Goal: Use online tool/utility: Utilize a website feature to perform a specific function

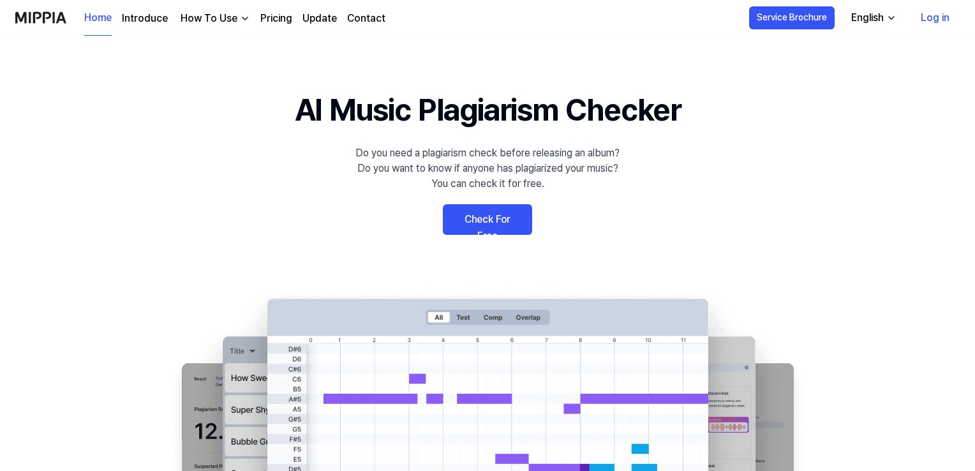
click at [934, 16] on link "Log in" at bounding box center [934, 18] width 49 height 36
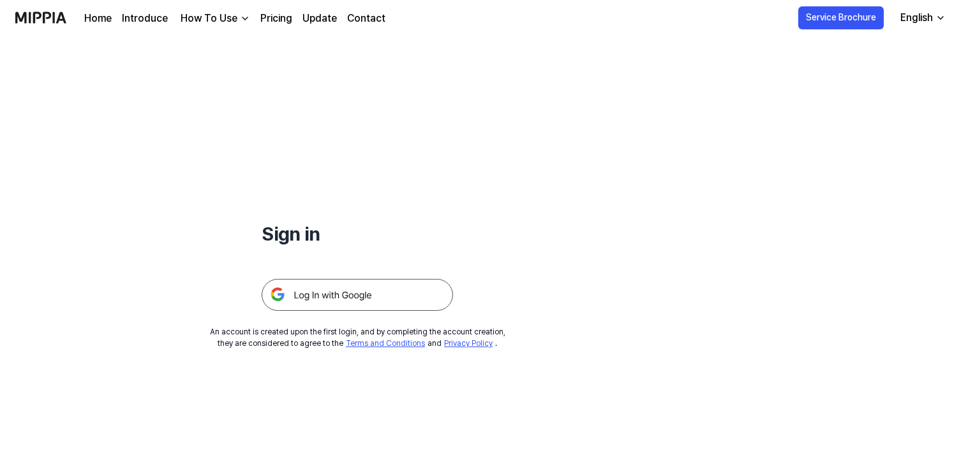
click at [378, 287] on img at bounding box center [357, 295] width 191 height 32
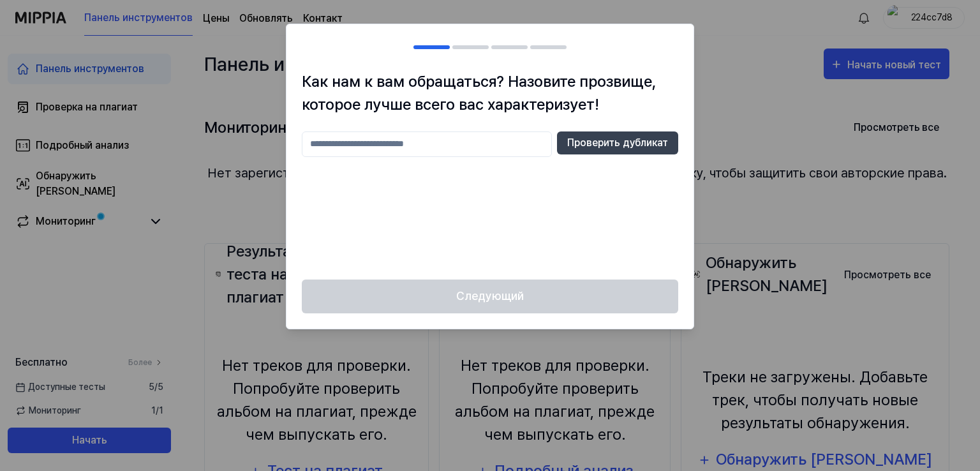
click at [413, 141] on input "text" at bounding box center [427, 144] width 250 height 26
type input "**********"
click at [607, 143] on font "Проверить дубликат" at bounding box center [617, 143] width 101 height 12
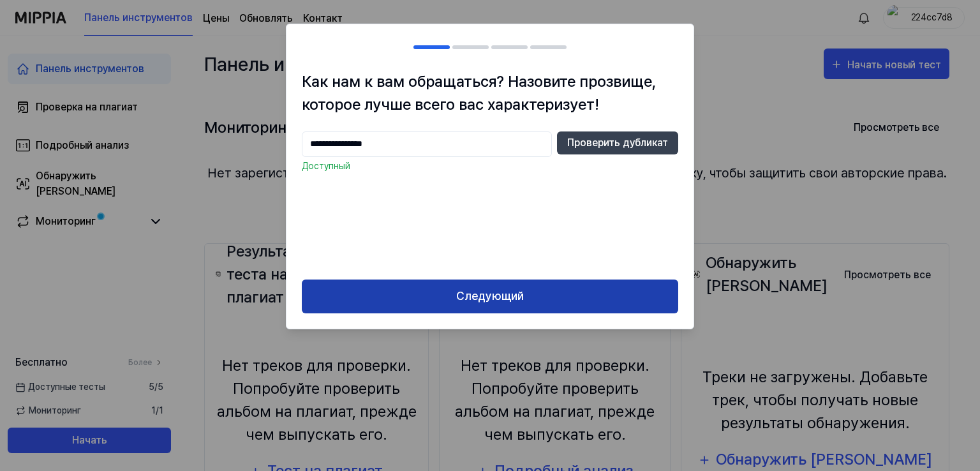
click at [559, 293] on button "Следующий" at bounding box center [490, 296] width 376 height 34
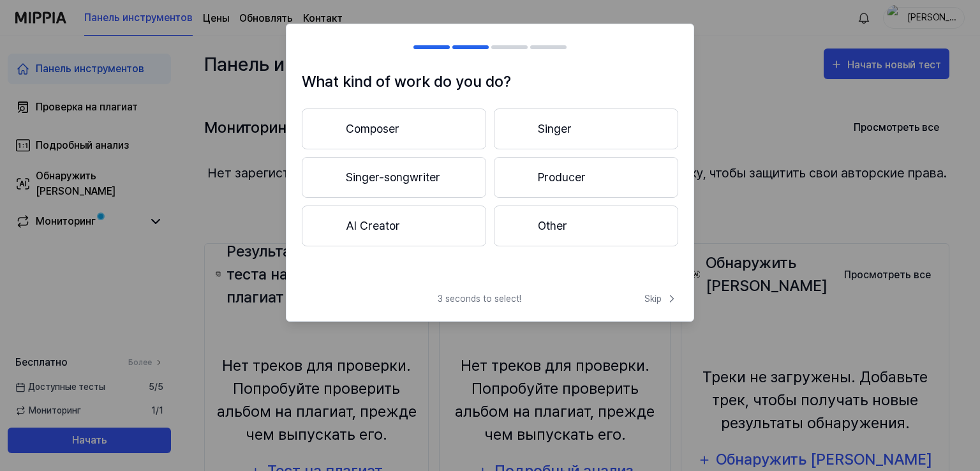
click at [403, 73] on h1 "What kind of work do you do?" at bounding box center [490, 81] width 376 height 23
click at [390, 89] on h1 "What kind of work do you do?" at bounding box center [490, 81] width 376 height 23
click at [430, 121] on button "Composer" at bounding box center [394, 128] width 184 height 41
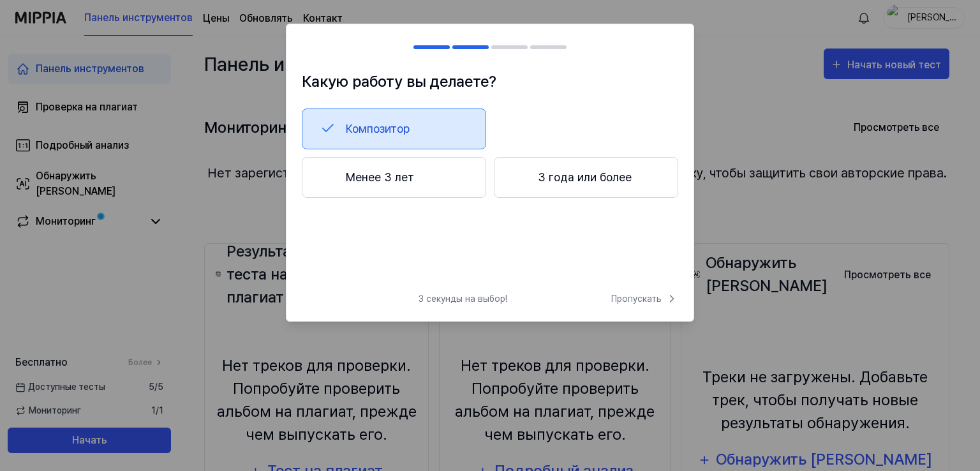
click at [422, 184] on button "Менее 3 лет" at bounding box center [394, 177] width 184 height 41
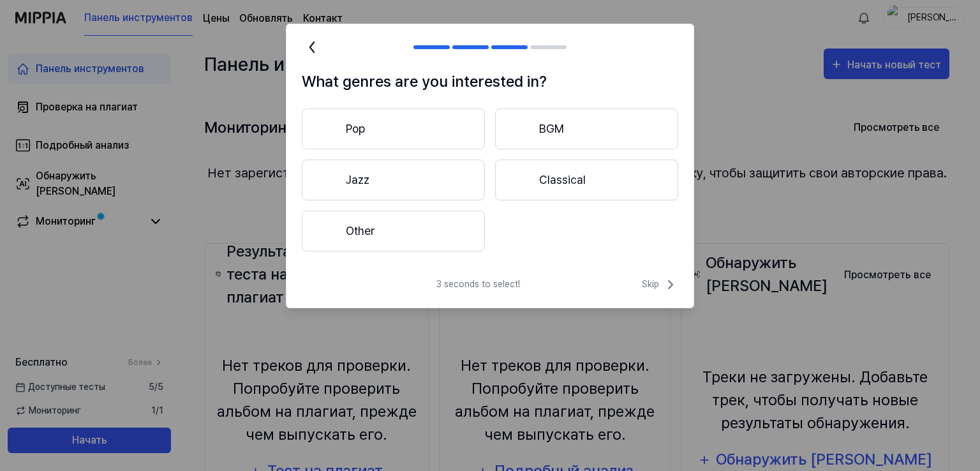
click at [420, 240] on button "Other" at bounding box center [393, 231] width 183 height 41
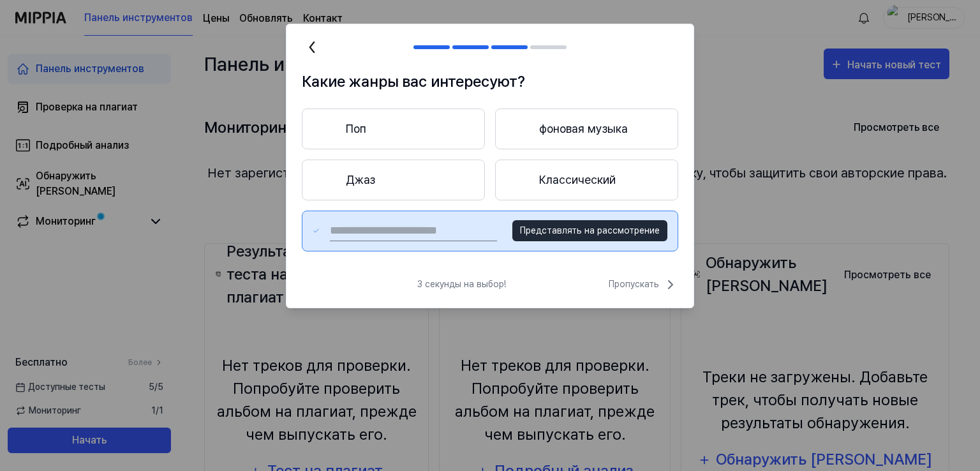
click at [568, 277] on div "3 секунды на выбор! Пропускать" at bounding box center [489, 292] width 407 height 31
click at [460, 231] on input "text" at bounding box center [413, 231] width 167 height 20
type input "*"
type input "******"
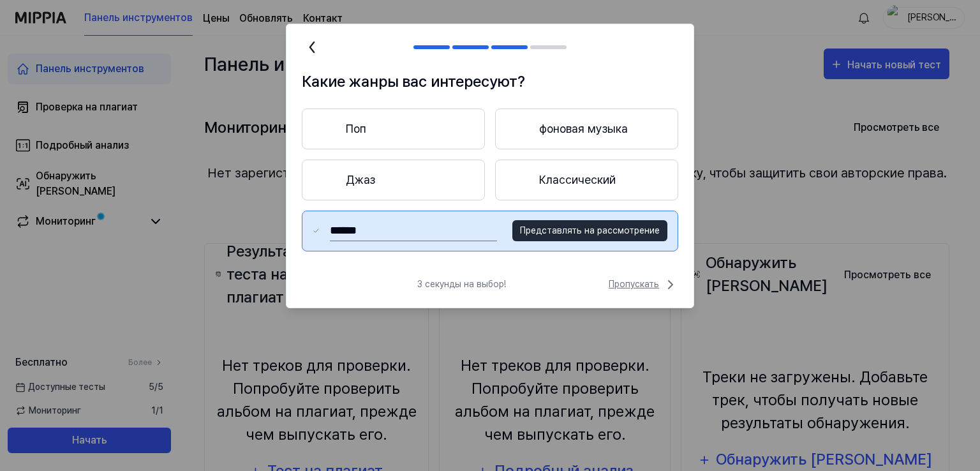
click at [654, 284] on font "Пропускать" at bounding box center [634, 284] width 50 height 10
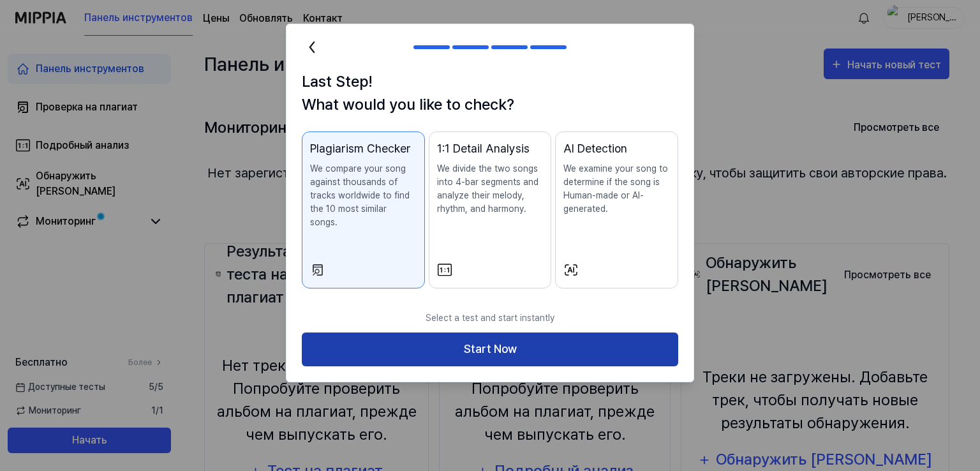
click at [549, 337] on button "Start Now" at bounding box center [490, 349] width 376 height 34
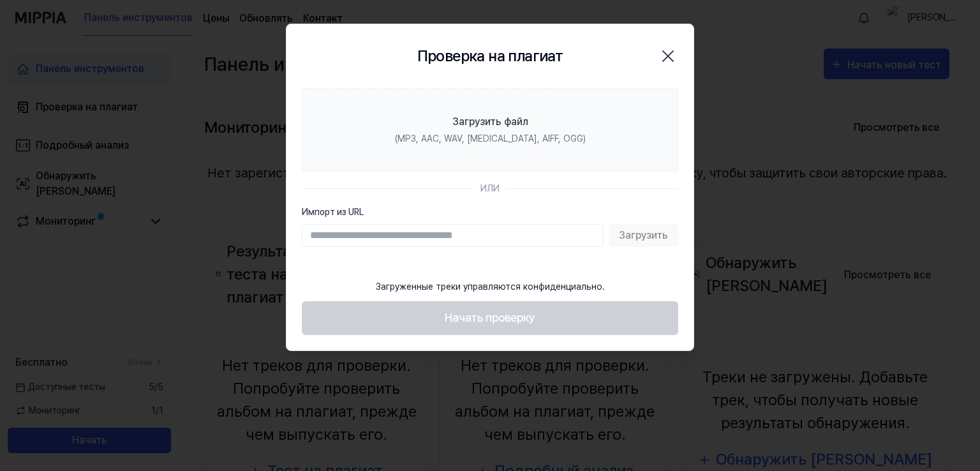
click at [643, 239] on div "Загрузить" at bounding box center [490, 235] width 376 height 23
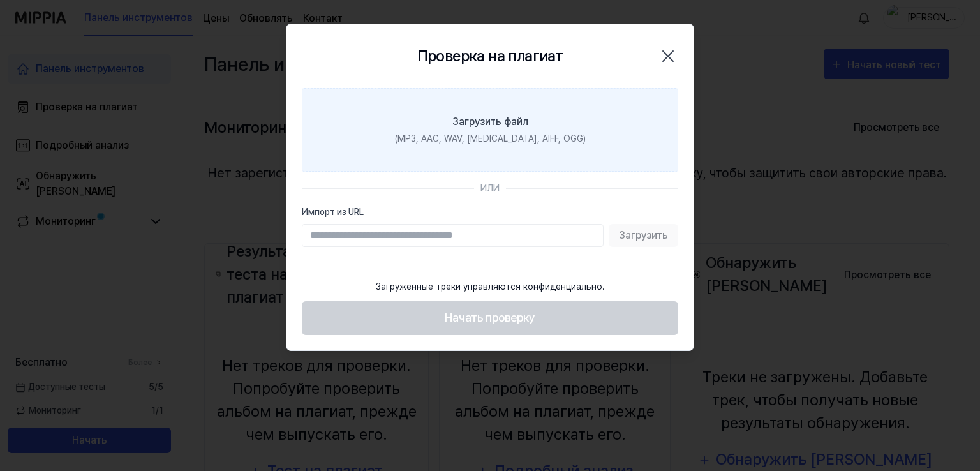
click at [549, 123] on label "Загрузить файл (MP3, AAC, WAV, FLAC, AIFF, OGG)" at bounding box center [490, 130] width 376 height 84
click at [0, 0] on input "Загрузить файл (MP3, AAC, WAV, FLAC, AIFF, OGG)" at bounding box center [0, 0] width 0 height 0
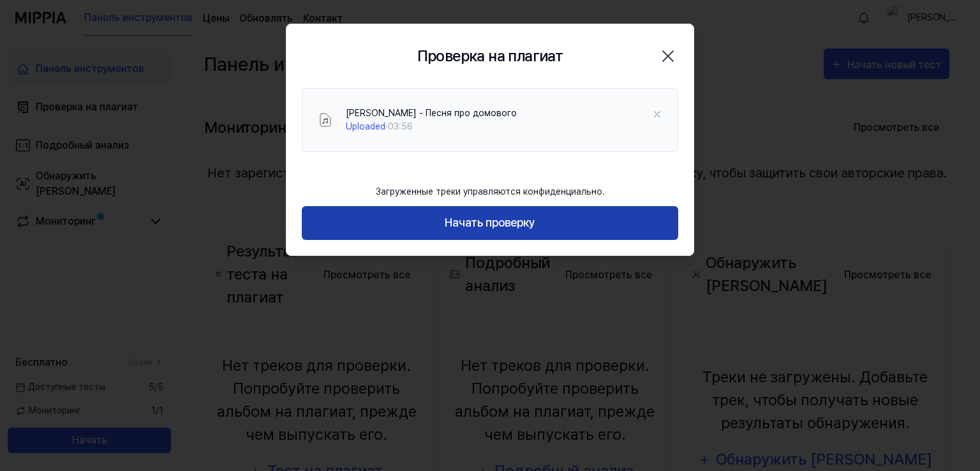
click at [535, 220] on font "Начать проверку" at bounding box center [490, 222] width 91 height 13
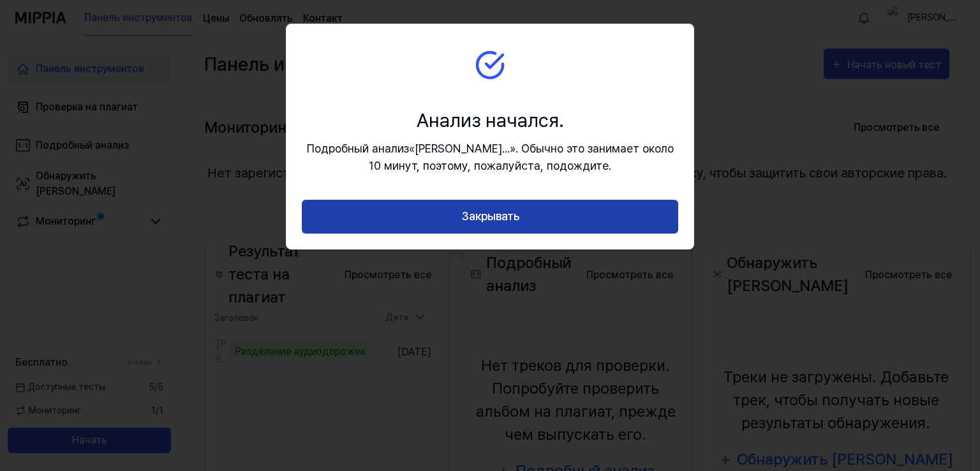
click at [545, 207] on button "Закрывать" at bounding box center [490, 217] width 376 height 34
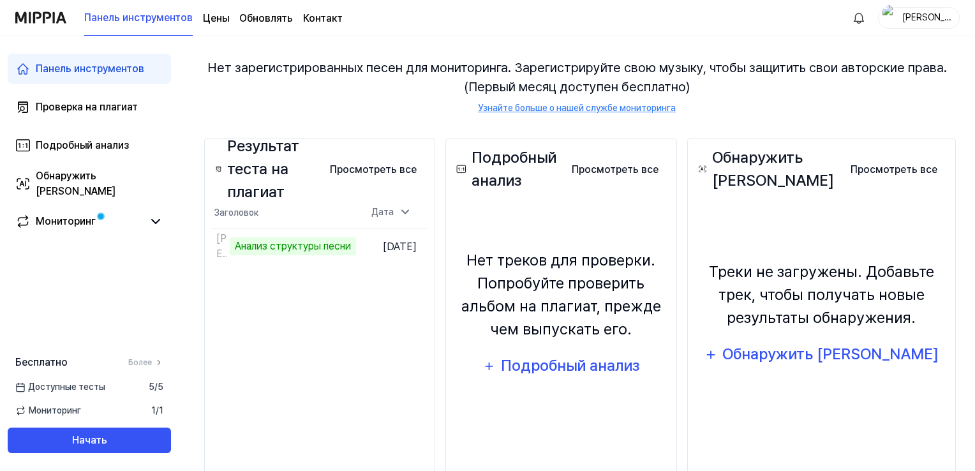
scroll to position [128, 0]
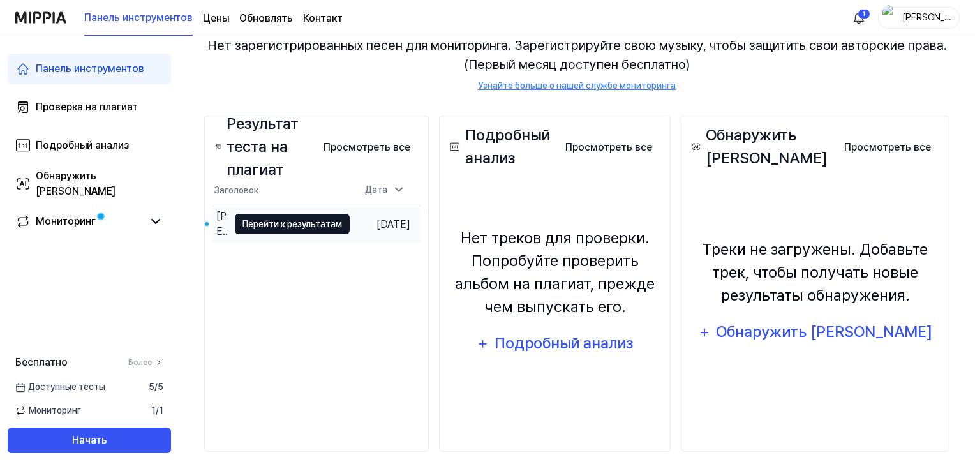
click at [290, 226] on font "Перейти к результатам" at bounding box center [292, 224] width 100 height 10
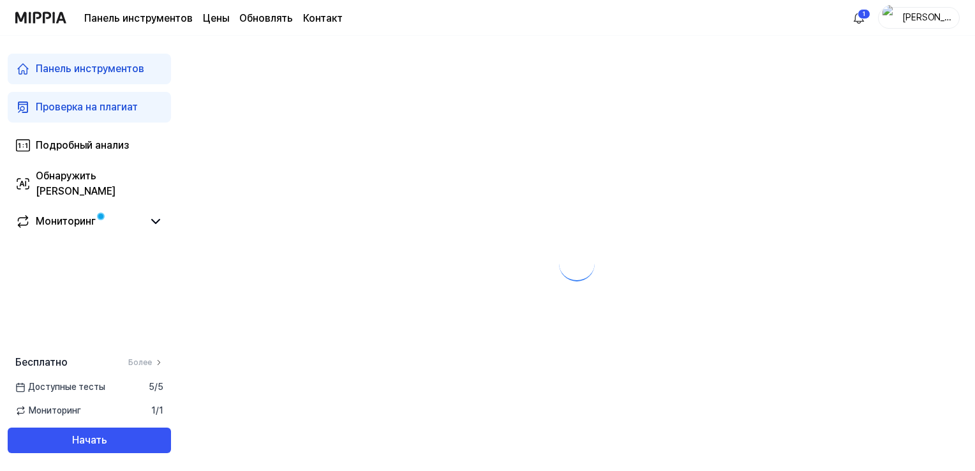
scroll to position [0, 0]
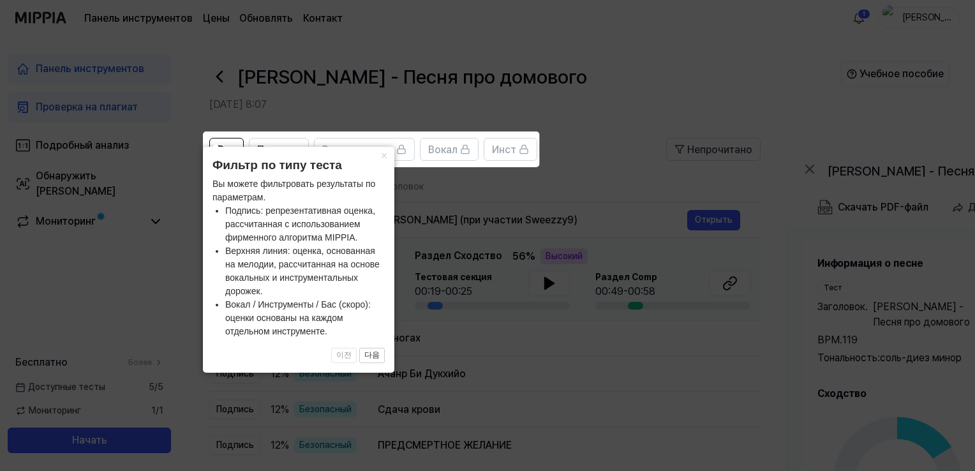
click at [436, 286] on icon at bounding box center [490, 235] width 980 height 471
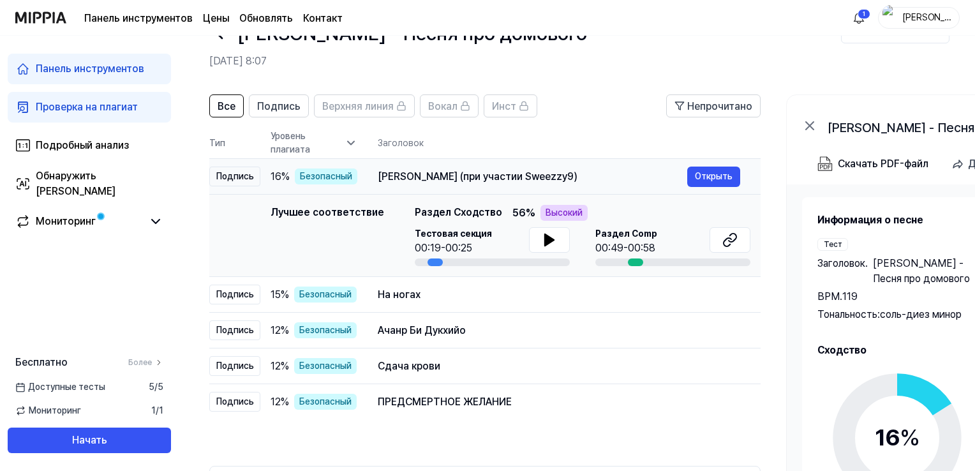
scroll to position [64, 0]
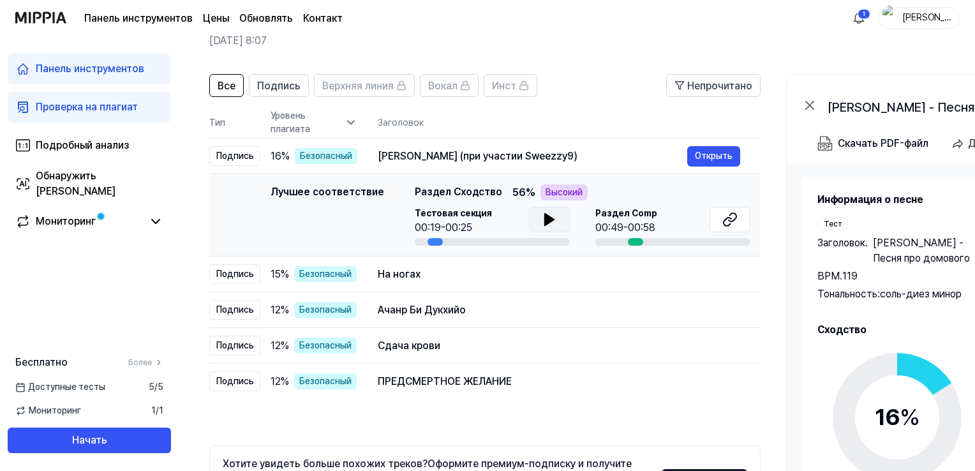
click at [545, 220] on icon at bounding box center [549, 219] width 9 height 11
click at [548, 218] on icon at bounding box center [549, 219] width 9 height 11
click at [550, 218] on icon at bounding box center [551, 219] width 3 height 10
click at [699, 383] on font "Открыть" at bounding box center [714, 381] width 38 height 10
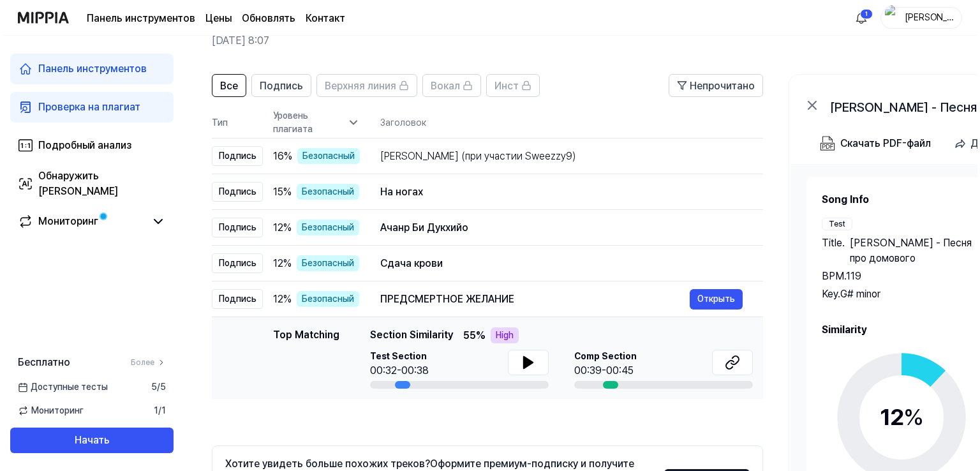
scroll to position [0, 0]
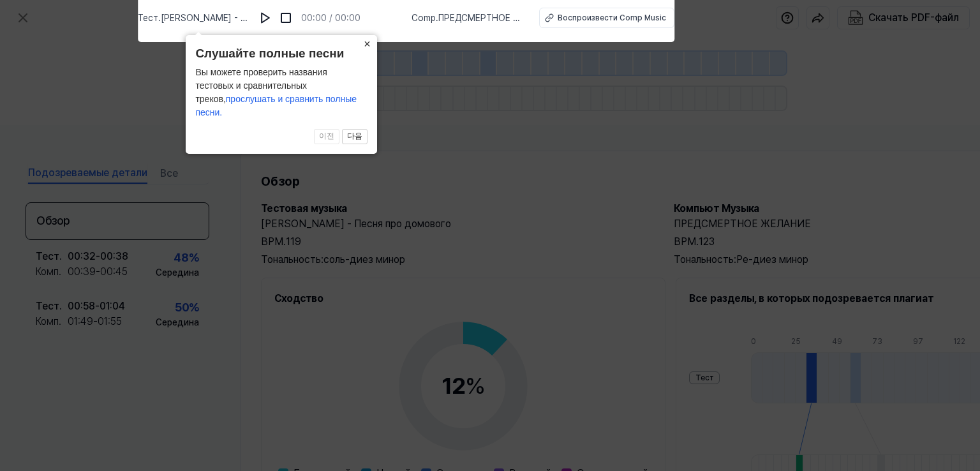
click at [492, 177] on icon at bounding box center [490, 232] width 980 height 477
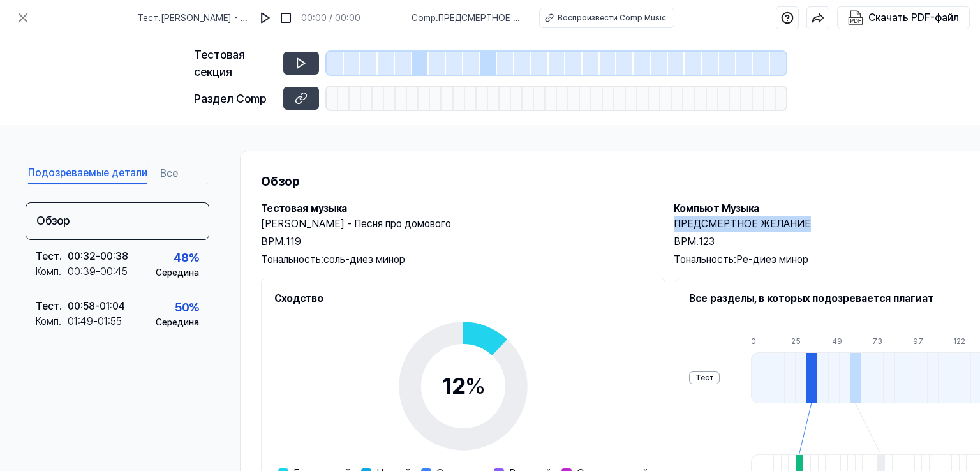
drag, startPoint x: 809, startPoint y: 226, endPoint x: 676, endPoint y: 223, distance: 133.3
click at [676, 223] on h2 "ПРЕДСМЕРТНОЕ ЖЕЛАНИЕ" at bounding box center [867, 223] width 387 height 15
copy font "ПРЕДСМЕРТНОЕ ЖЕЛАНИЕ"
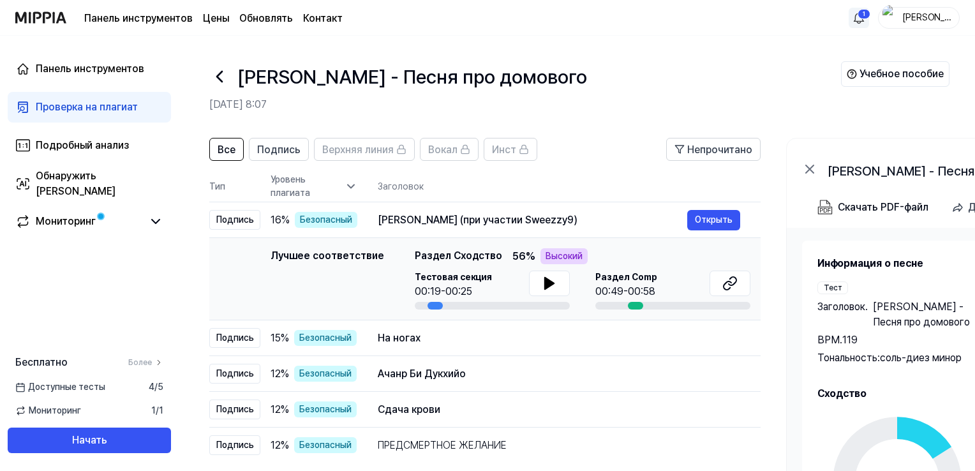
click at [855, 16] on html "Панель инструментов Цены Обновлять Контакт 1 Тимофей Антропов Панель инструмент…" at bounding box center [487, 235] width 975 height 471
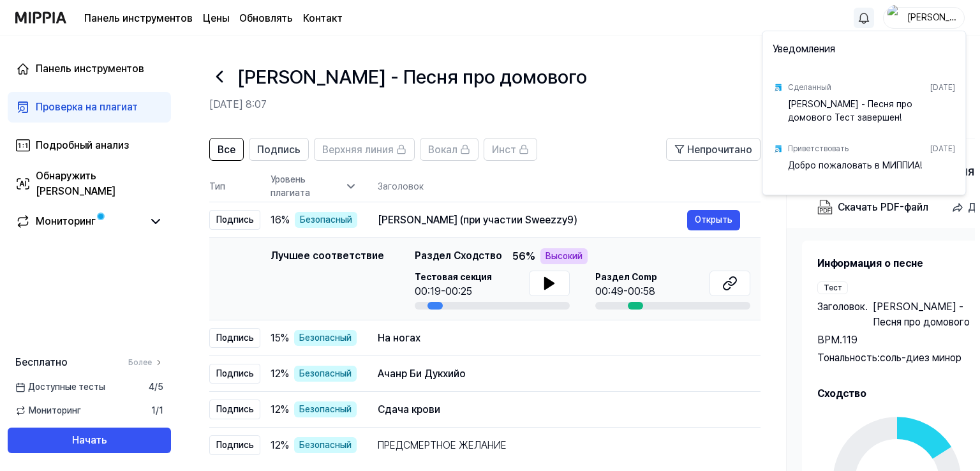
click at [735, 24] on html "Панель инструментов Цены Обновлять Контакт Тимофей Антропов Панель инструментов…" at bounding box center [490, 235] width 980 height 471
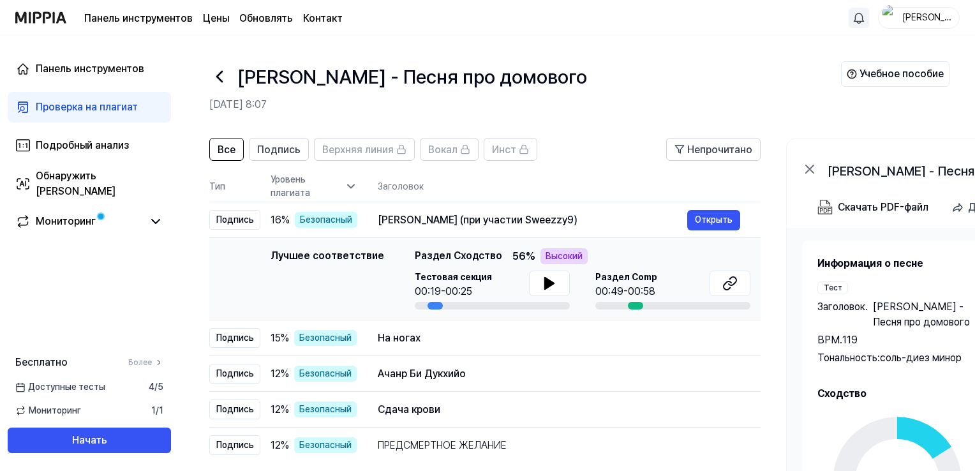
click at [219, 71] on icon at bounding box center [219, 76] width 20 height 20
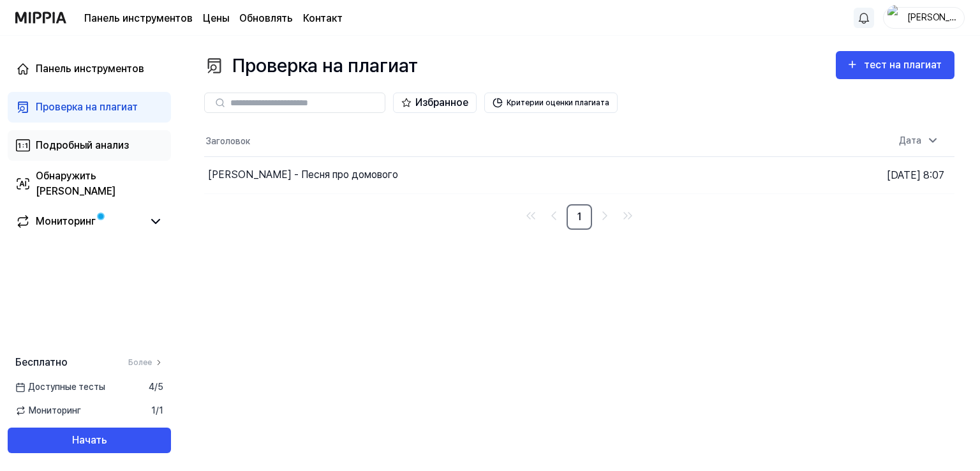
click at [93, 147] on font "Подробный анализ" at bounding box center [82, 145] width 93 height 12
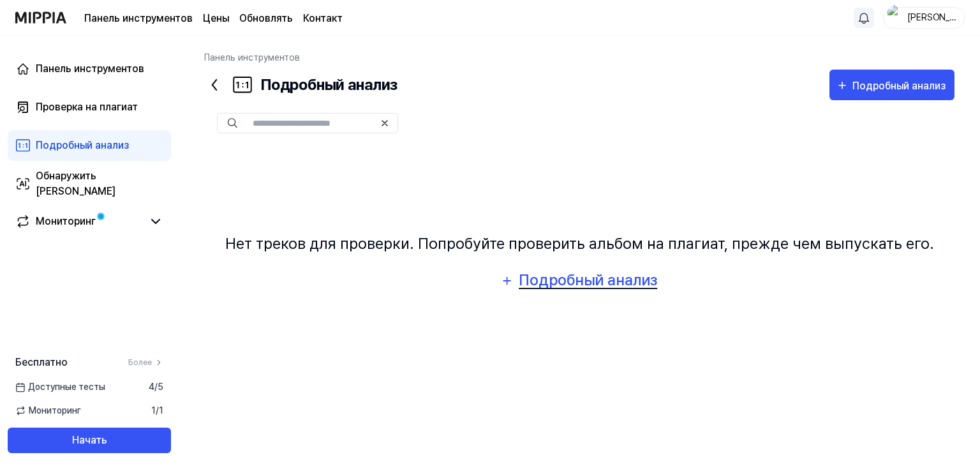
click at [620, 284] on font "Подробный анализ" at bounding box center [588, 279] width 138 height 18
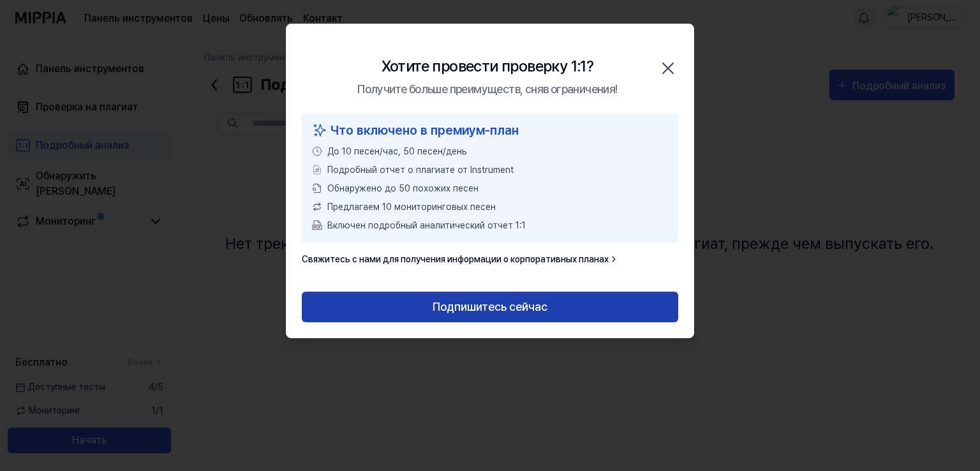
click at [475, 304] on font "Подпишитесь сейчас" at bounding box center [489, 306] width 115 height 13
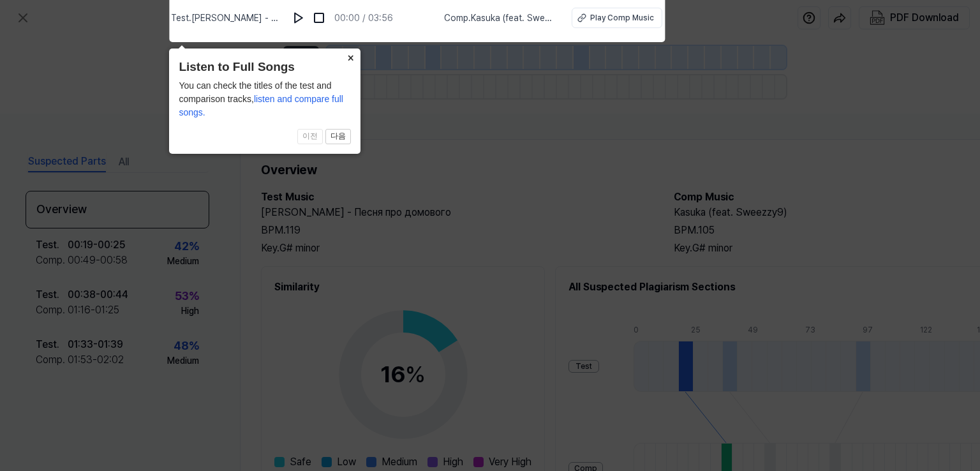
click at [417, 137] on icon at bounding box center [490, 232] width 980 height 477
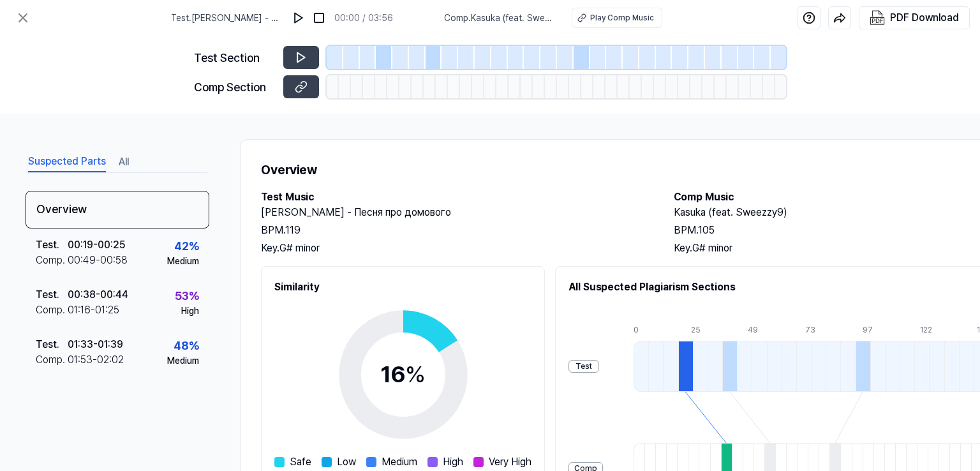
drag, startPoint x: 668, startPoint y: 210, endPoint x: 681, endPoint y: 209, distance: 13.4
click at [669, 210] on div "Test Music Тимофей Антропов - Песня про домового BPM. 119 Key. G# minor Comp Mu…" at bounding box center [661, 222] width 800 height 66
drag, startPoint x: 681, startPoint y: 209, endPoint x: 794, endPoint y: 218, distance: 113.3
click at [794, 218] on div "Test Music Тимофей Антропов - Песня про домового BPM. 119 Key. G# minor Comp Mu…" at bounding box center [661, 222] width 800 height 66
copy h2 "Kasuka (feat. Sweezzy9)"
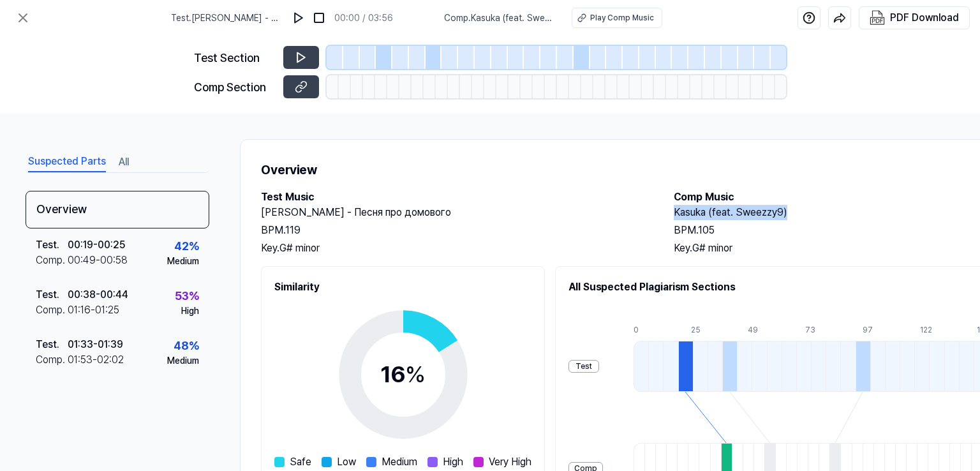
click at [794, 230] on div "BPM. 105" at bounding box center [867, 230] width 387 height 15
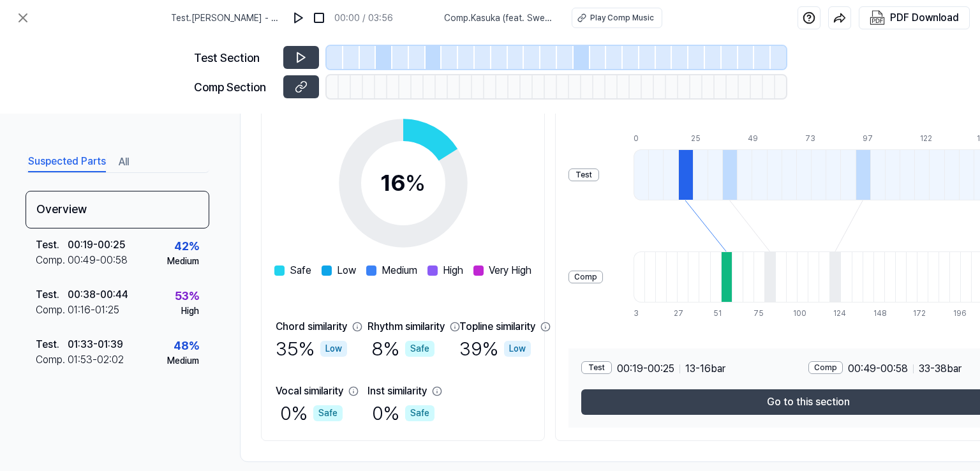
scroll to position [212, 0]
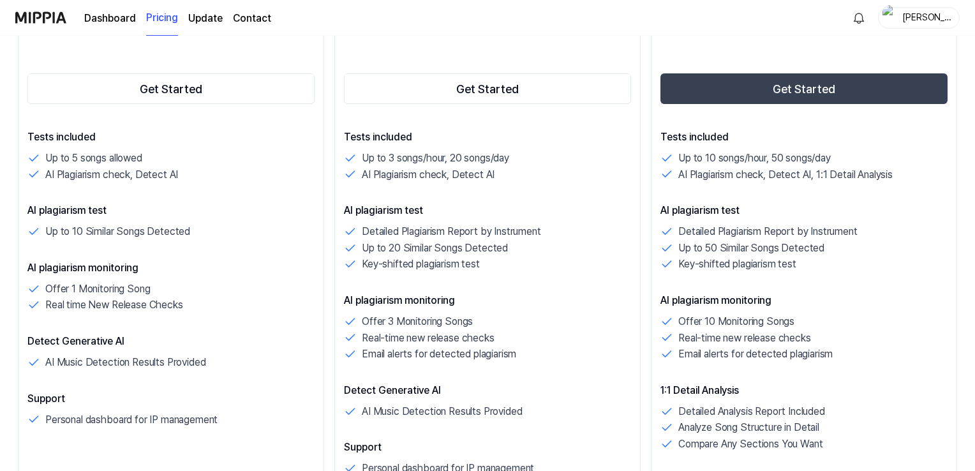
scroll to position [319, 0]
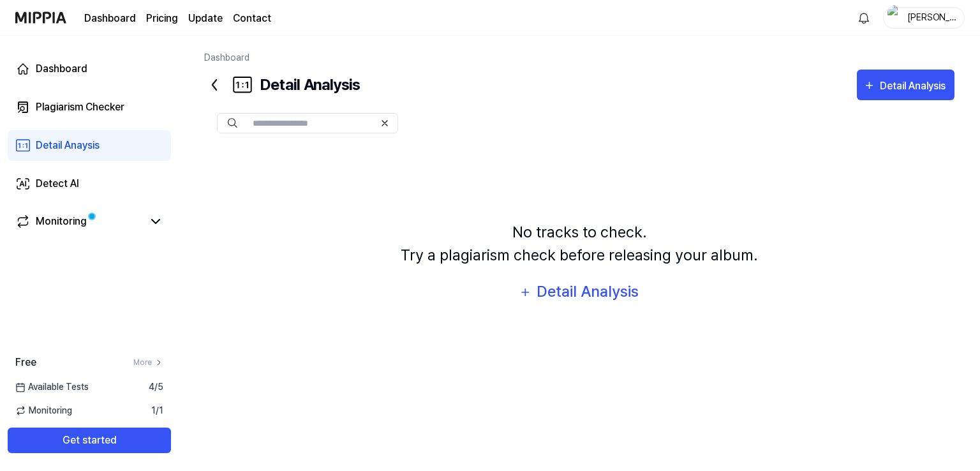
click at [216, 83] on icon at bounding box center [214, 85] width 20 height 20
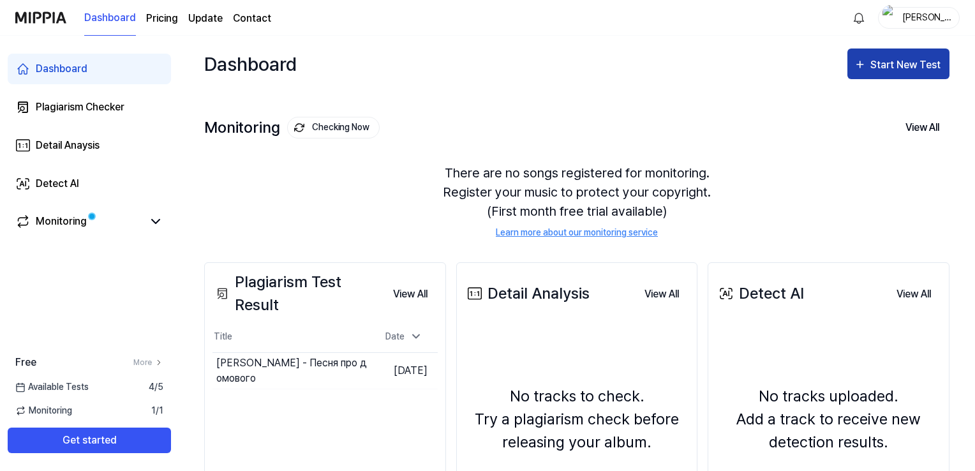
click at [852, 72] on button "Start New Test" at bounding box center [898, 63] width 102 height 31
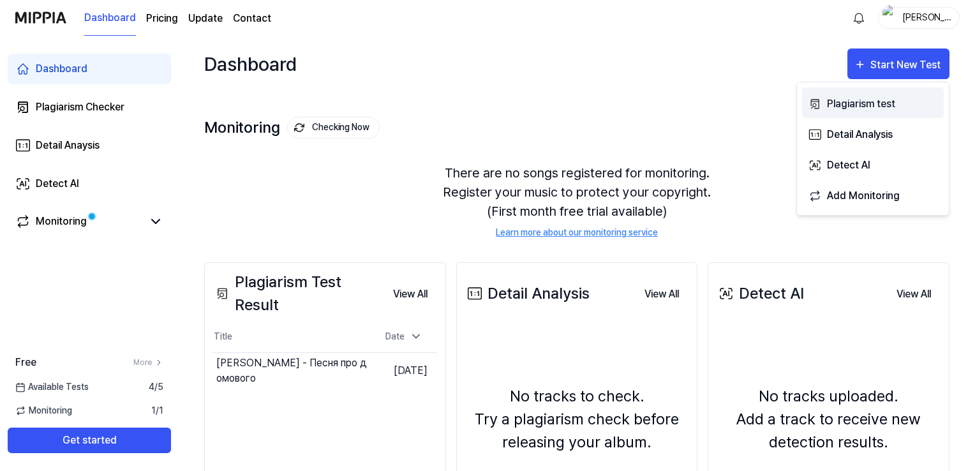
click at [890, 98] on div "Plagiarism test" at bounding box center [882, 104] width 111 height 17
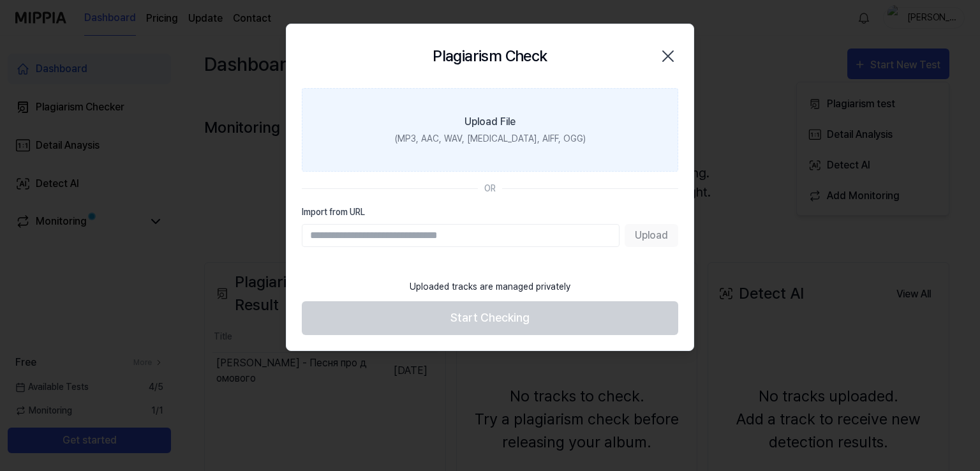
click at [546, 117] on label "Upload File (MP3, AAC, WAV, FLAC, AIFF, OGG)" at bounding box center [490, 130] width 376 height 84
click at [0, 0] on input "Upload File (MP3, AAC, WAV, FLAC, AIFF, OGG)" at bounding box center [0, 0] width 0 height 0
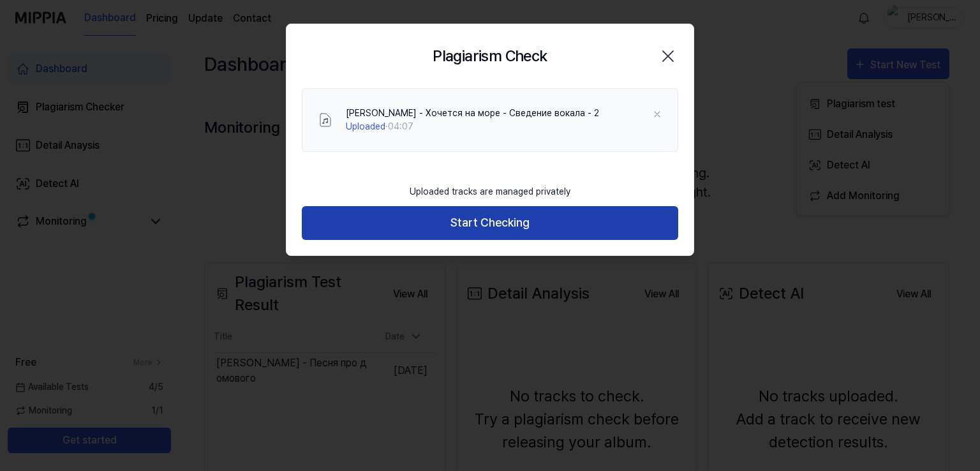
click at [573, 232] on button "Start Checking" at bounding box center [490, 223] width 376 height 34
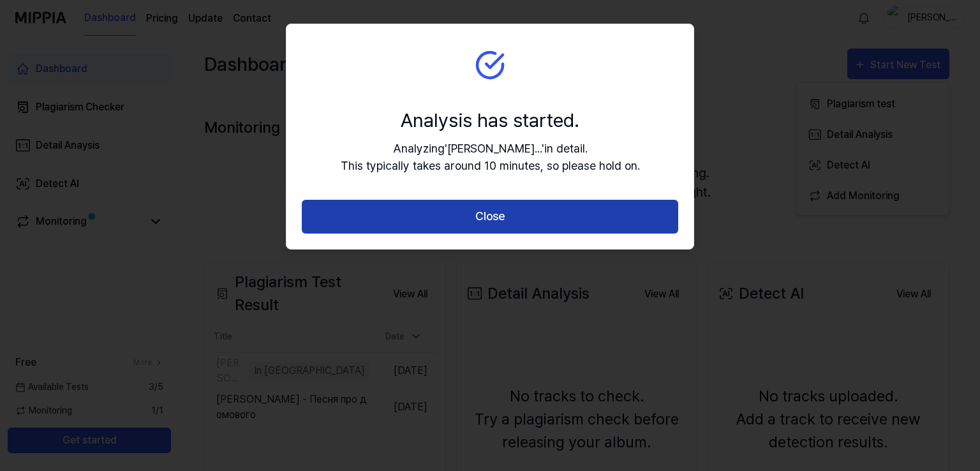
click at [444, 226] on button "Close" at bounding box center [490, 217] width 376 height 34
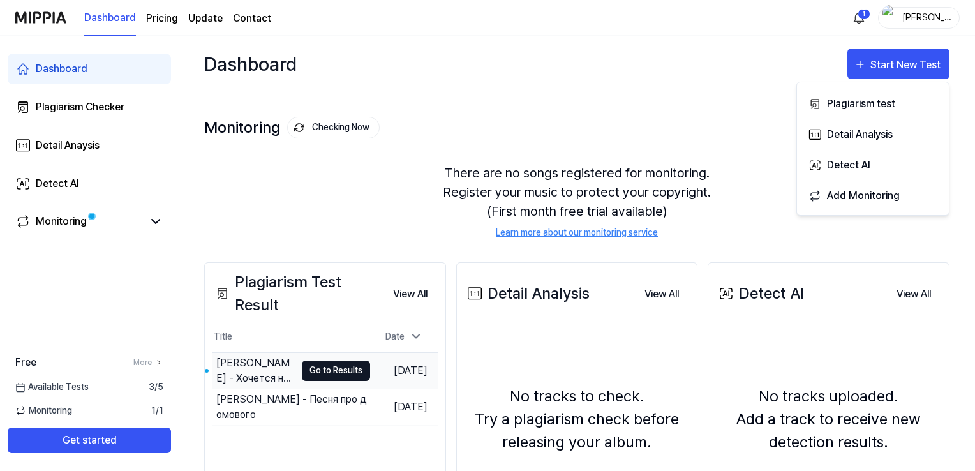
click at [332, 366] on button "Go to Results" at bounding box center [336, 370] width 68 height 20
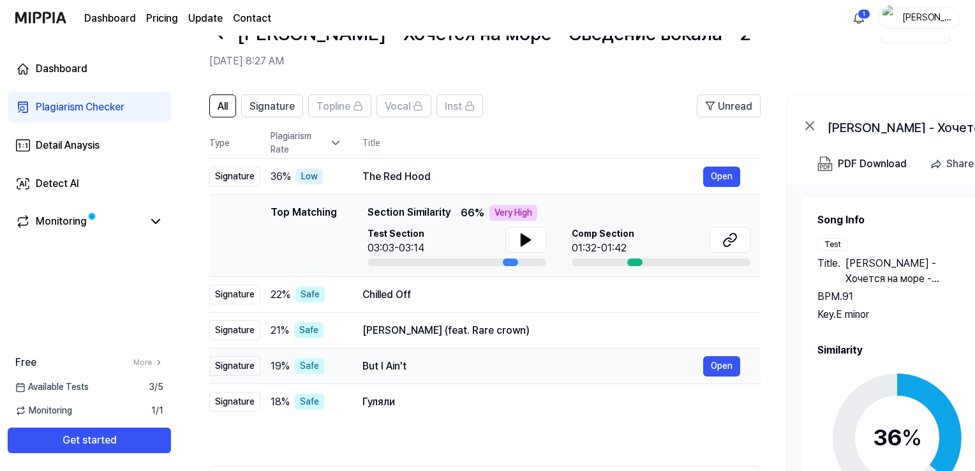
scroll to position [64, 0]
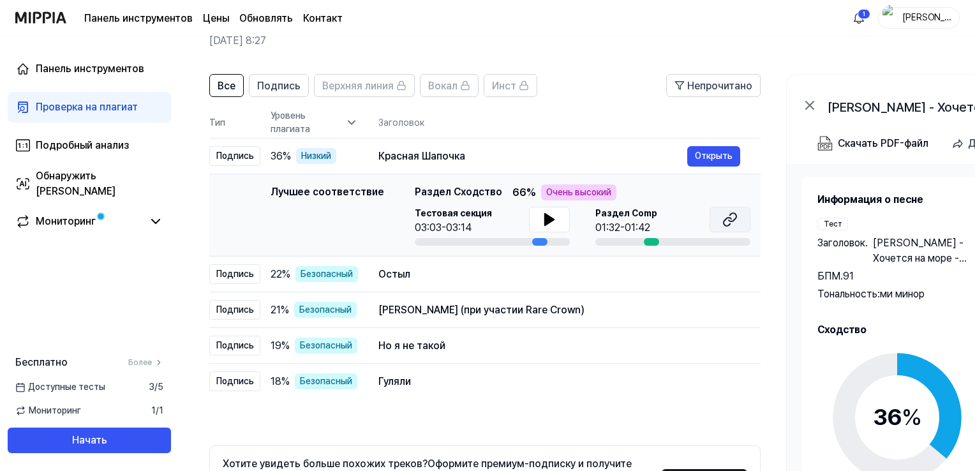
click at [720, 218] on button at bounding box center [729, 220] width 41 height 26
click at [538, 215] on button at bounding box center [549, 220] width 41 height 26
click at [549, 216] on icon at bounding box center [549, 219] width 15 height 15
click at [819, 459] on icon at bounding box center [896, 416] width 159 height 159
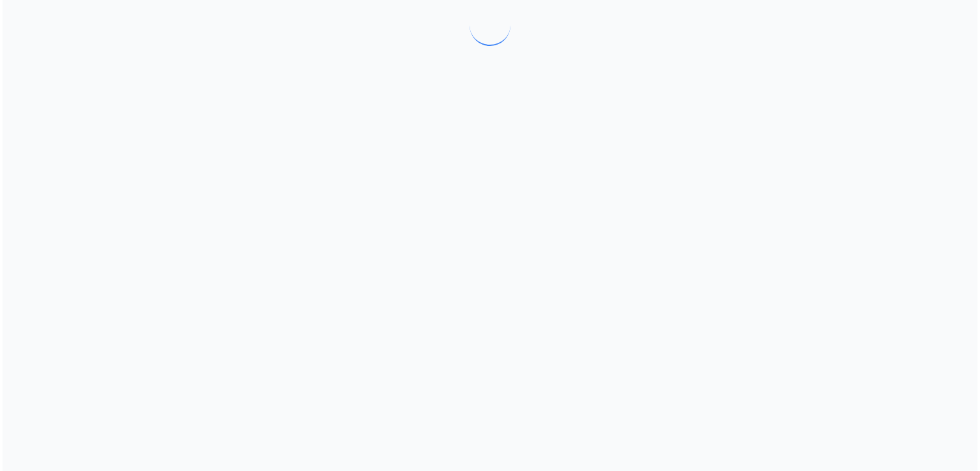
scroll to position [0, 0]
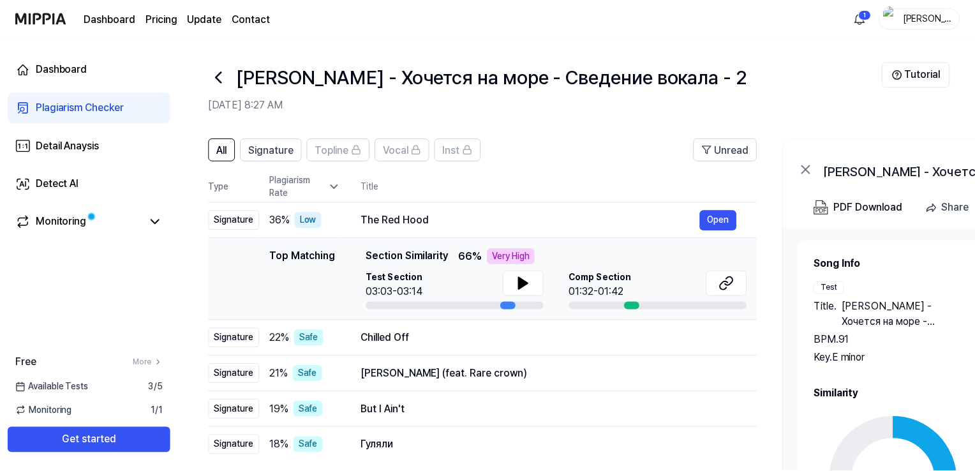
scroll to position [64, 0]
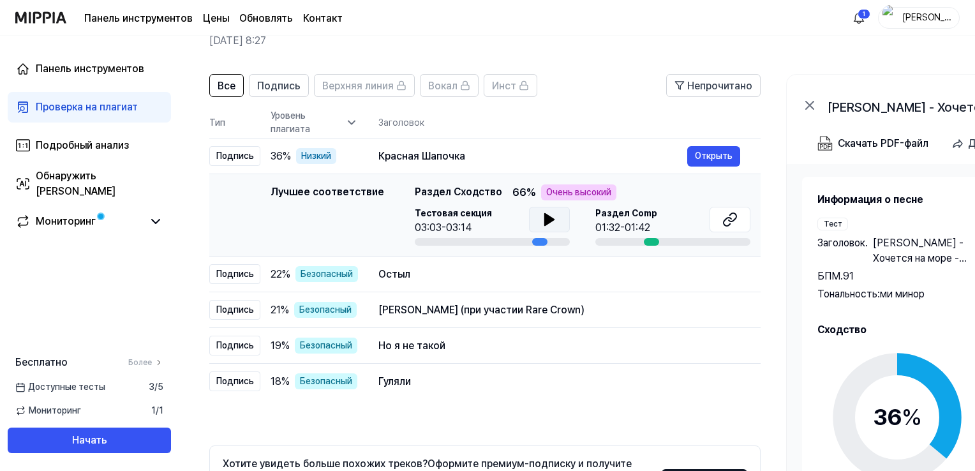
click at [543, 225] on icon at bounding box center [549, 219] width 15 height 15
click at [542, 218] on icon at bounding box center [549, 219] width 15 height 15
click at [545, 218] on icon at bounding box center [546, 219] width 3 height 10
click at [732, 220] on icon at bounding box center [732, 217] width 8 height 8
click at [545, 216] on icon at bounding box center [549, 219] width 9 height 11
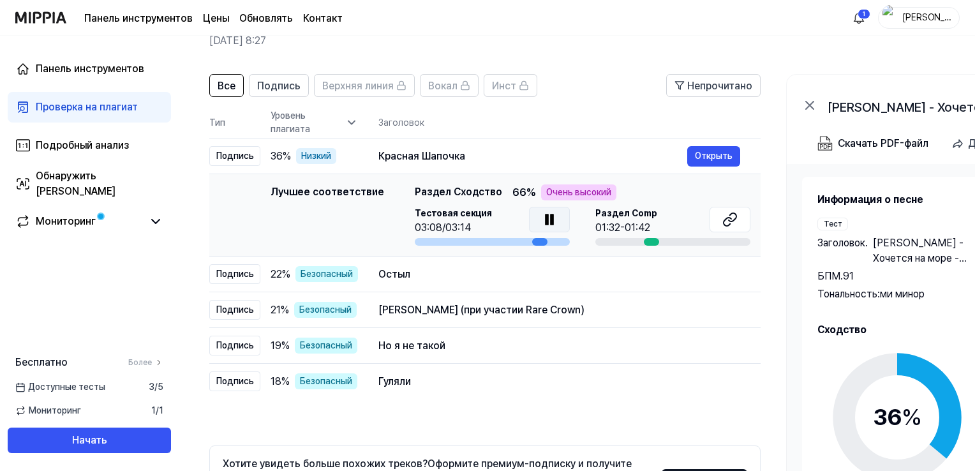
click at [545, 216] on icon at bounding box center [546, 219] width 3 height 10
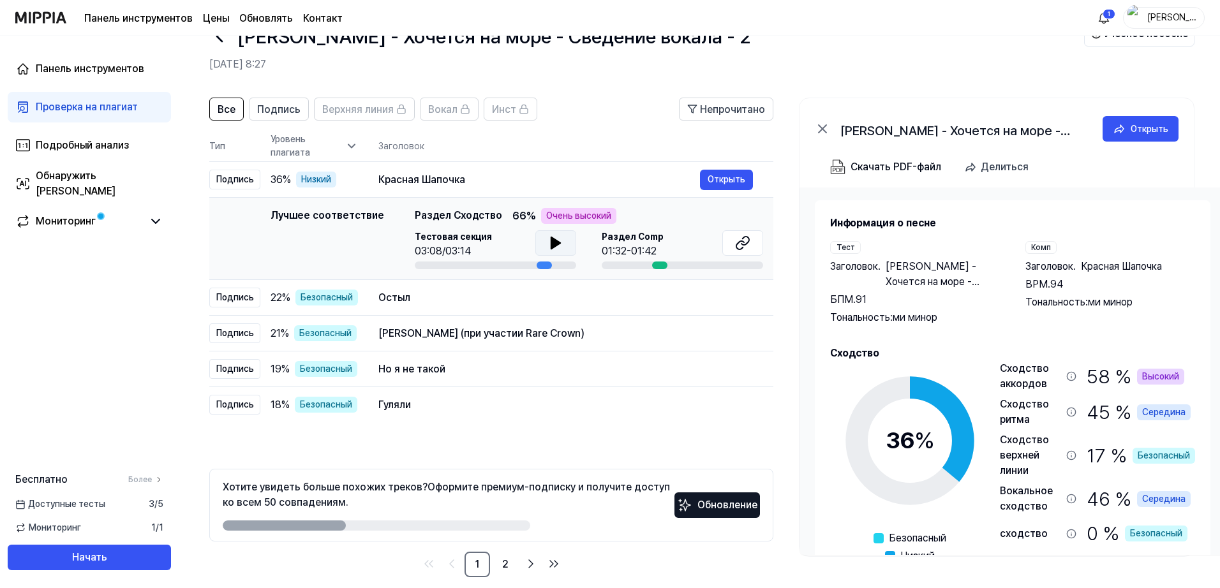
scroll to position [55, 0]
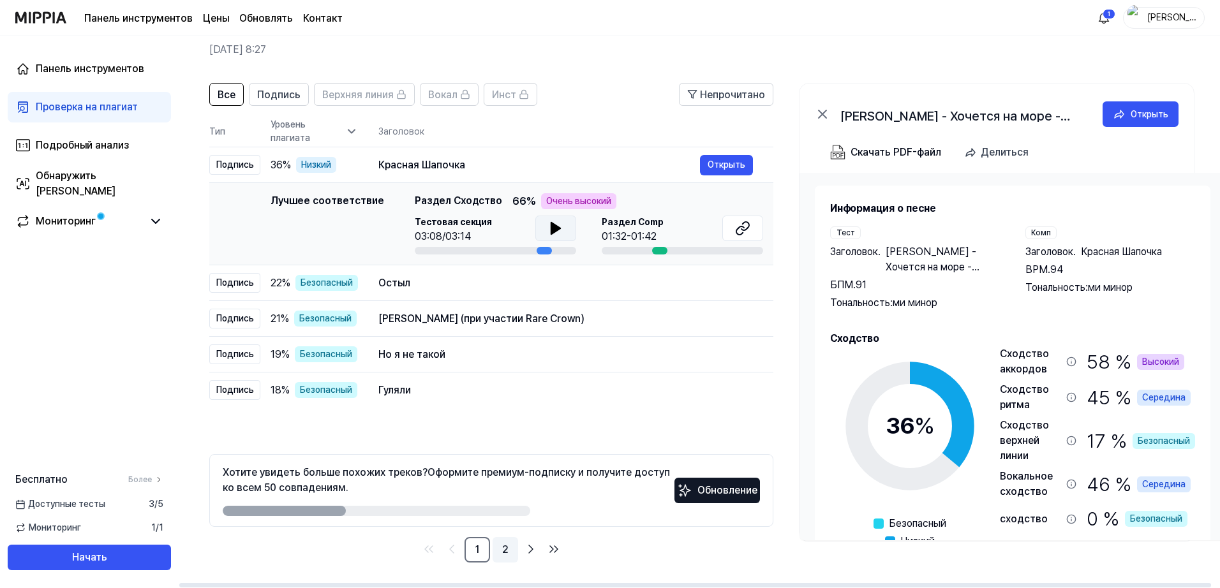
click at [510, 470] on link "2" at bounding box center [505, 550] width 26 height 26
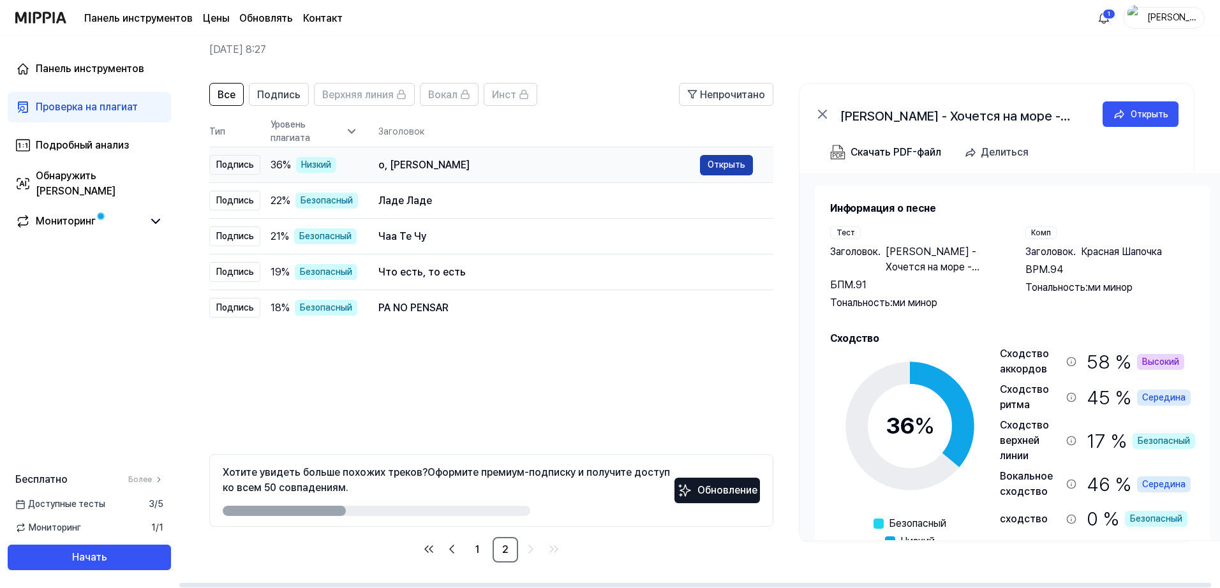
click at [732, 163] on font "Открыть" at bounding box center [726, 164] width 38 height 10
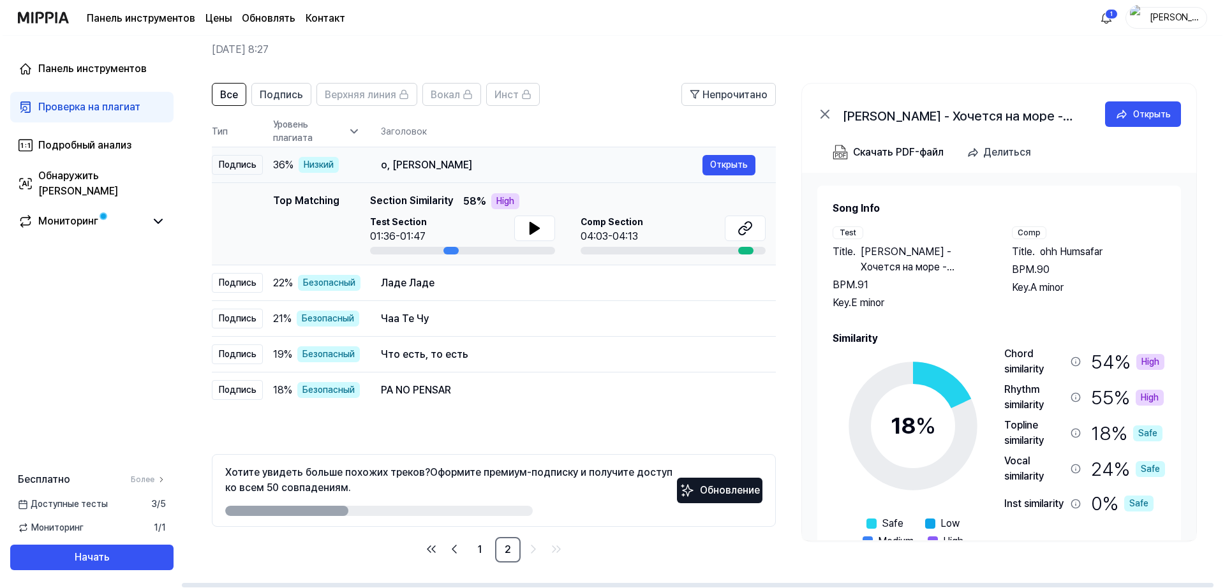
scroll to position [0, 0]
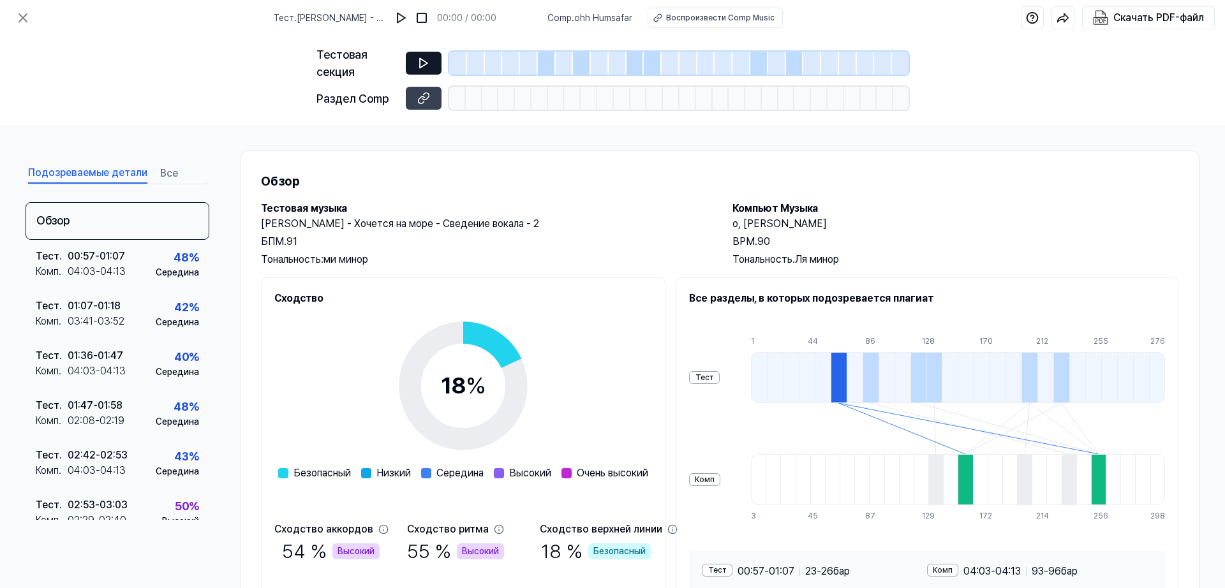
click at [420, 63] on icon at bounding box center [424, 64] width 8 height 10
click at [424, 61] on icon at bounding box center [424, 64] width 8 height 10
click at [423, 54] on button at bounding box center [424, 63] width 36 height 23
click at [431, 57] on button at bounding box center [424, 63] width 36 height 23
click at [419, 65] on icon at bounding box center [423, 63] width 13 height 13
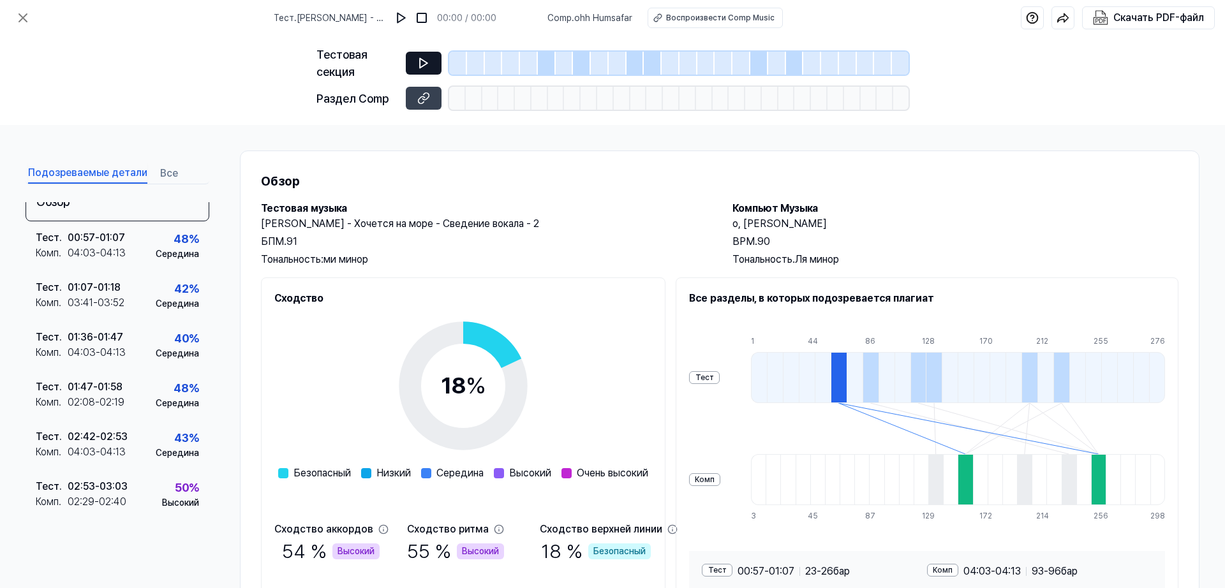
click at [429, 54] on button at bounding box center [424, 63] width 36 height 23
click at [429, 59] on icon at bounding box center [423, 63] width 13 height 13
click at [430, 61] on button at bounding box center [424, 63] width 36 height 23
click at [421, 98] on icon at bounding box center [421, 99] width 6 height 7
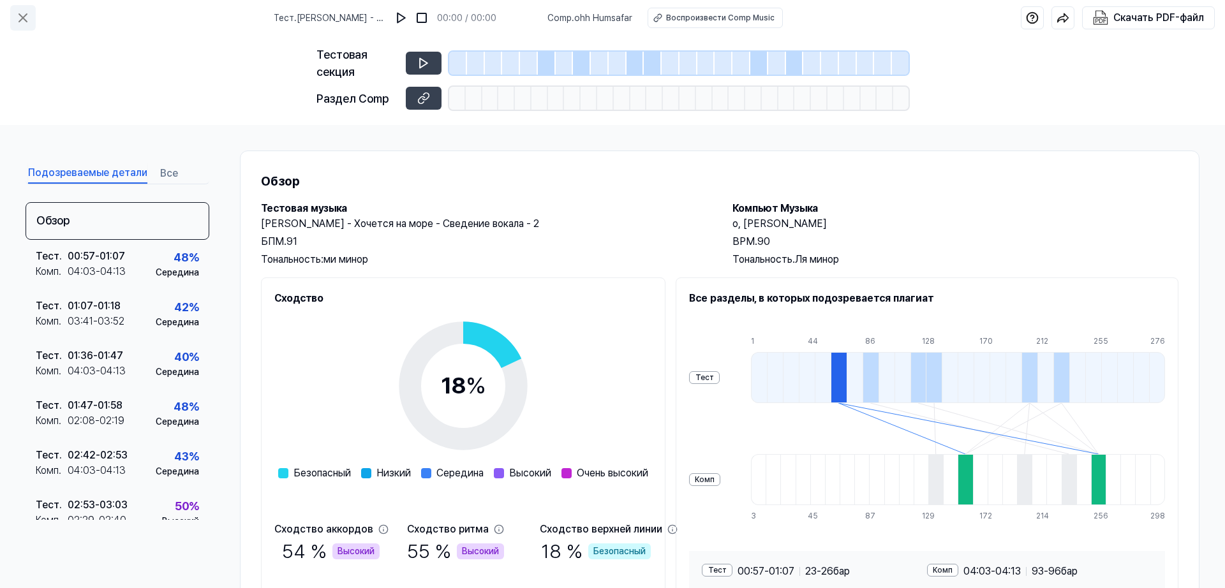
click at [22, 15] on icon at bounding box center [22, 17] width 15 height 15
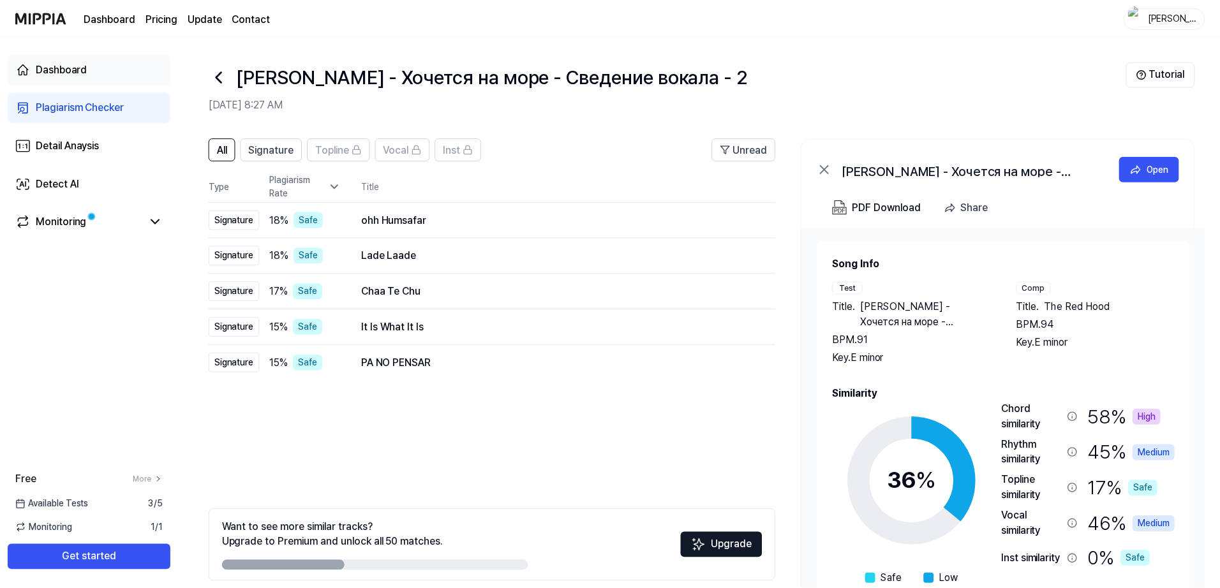
scroll to position [55, 0]
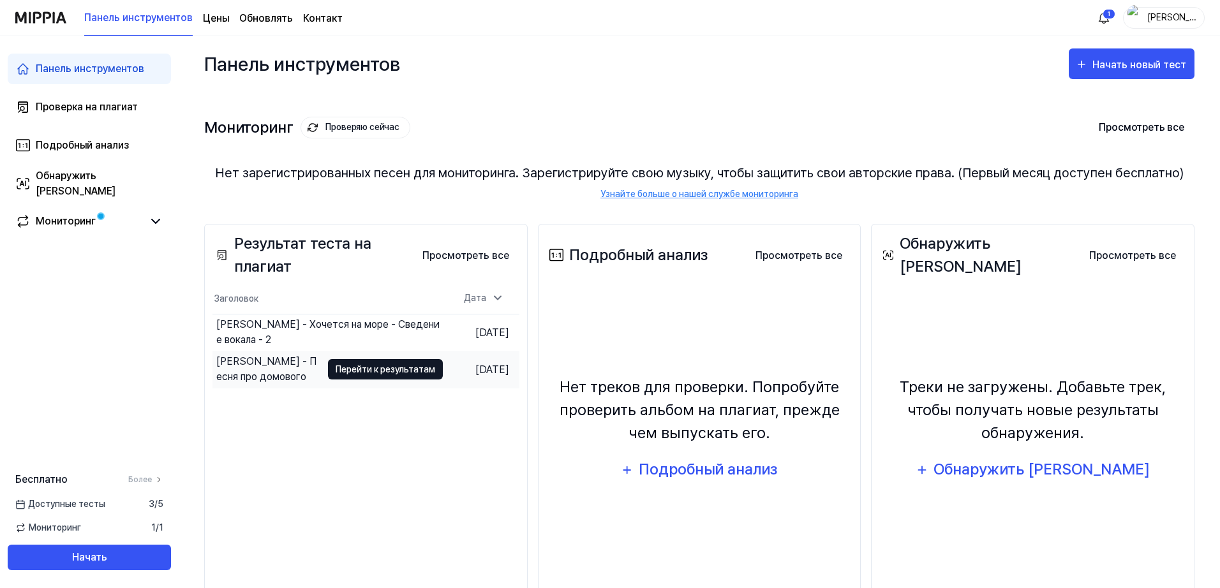
click at [358, 371] on font "Перейти к результатам" at bounding box center [386, 369] width 100 height 10
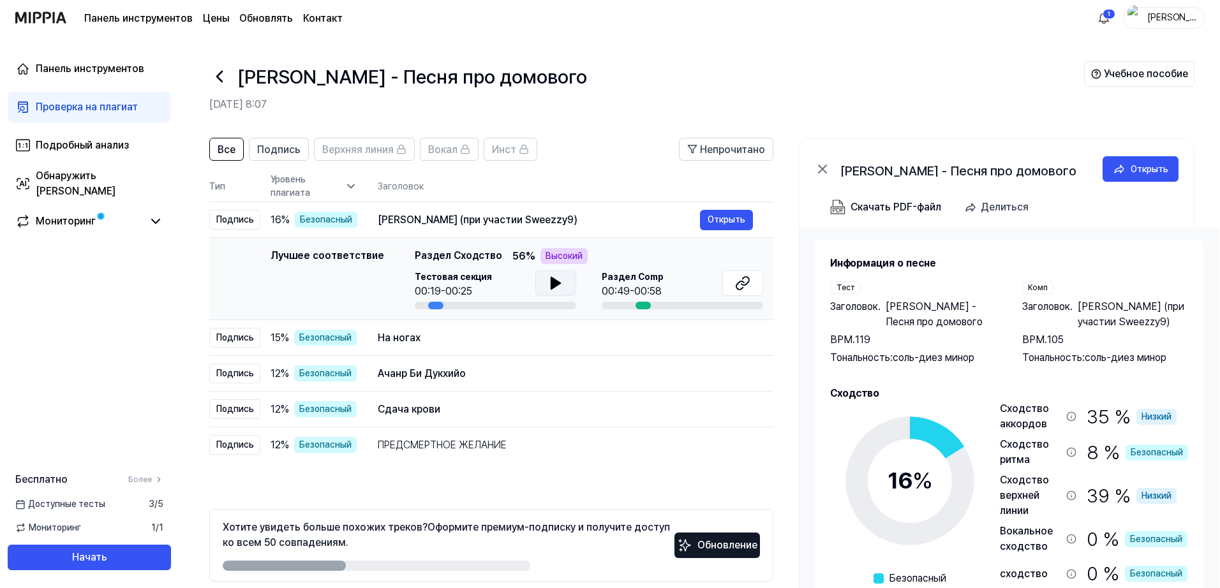
click at [551, 284] on icon at bounding box center [555, 282] width 9 height 11
click at [552, 278] on icon at bounding box center [553, 283] width 3 height 10
click at [753, 280] on button at bounding box center [742, 283] width 41 height 26
click at [223, 79] on icon at bounding box center [219, 76] width 20 height 20
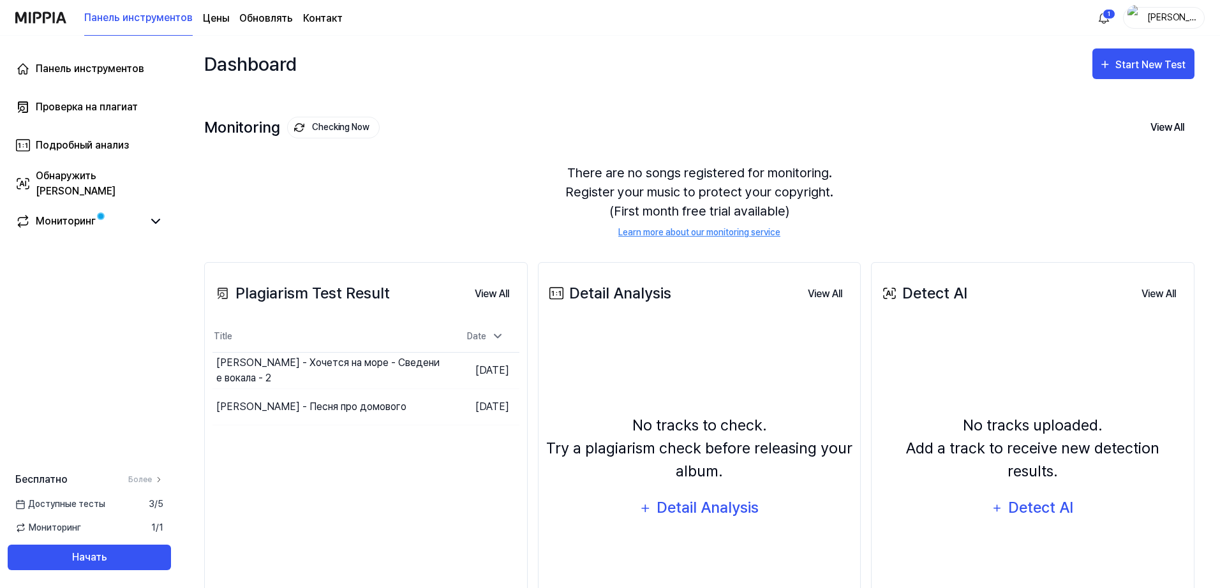
scroll to position [94, 0]
